Goal: Transaction & Acquisition: Purchase product/service

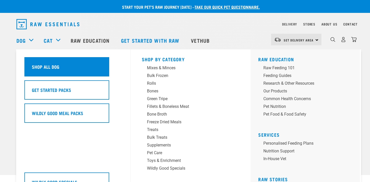
click at [41, 67] on h5 "Shop All Dog" at bounding box center [45, 66] width 27 height 7
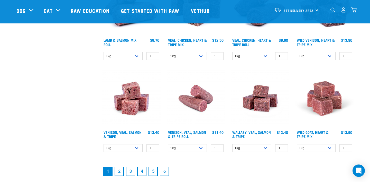
scroll to position [696, 0]
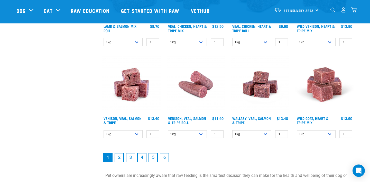
click at [119, 157] on link "2" at bounding box center [119, 157] width 9 height 9
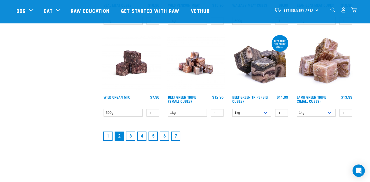
scroll to position [687, 0]
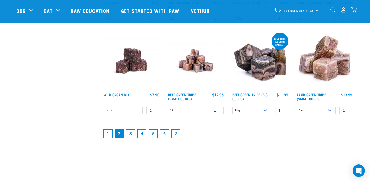
click at [129, 132] on link "3" at bounding box center [130, 133] width 9 height 9
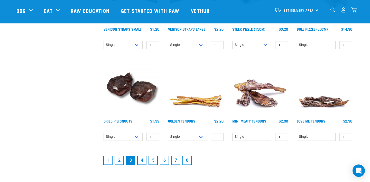
scroll to position [664, 0]
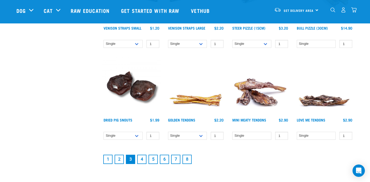
click at [141, 157] on link "4" at bounding box center [141, 158] width 9 height 9
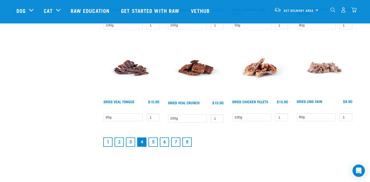
scroll to position [682, 0]
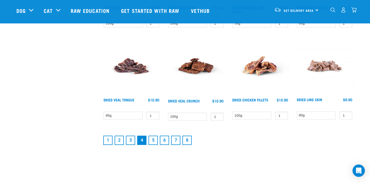
click at [152, 139] on link "5" at bounding box center [152, 139] width 9 height 9
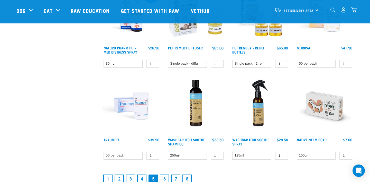
scroll to position [674, 0]
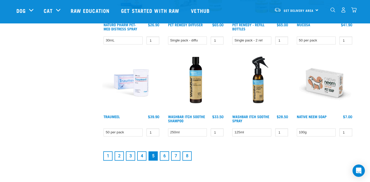
click at [166, 153] on link "6" at bounding box center [164, 155] width 9 height 9
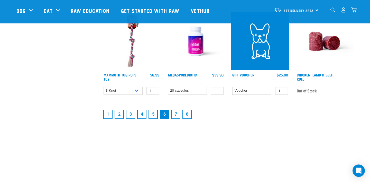
scroll to position [717, 0]
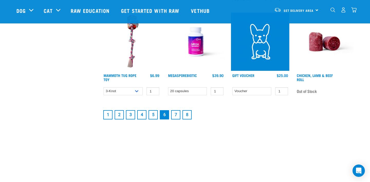
click at [176, 112] on link "7" at bounding box center [175, 114] width 9 height 9
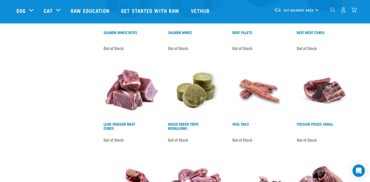
scroll to position [211, 0]
